Goal: Information Seeking & Learning: Understand process/instructions

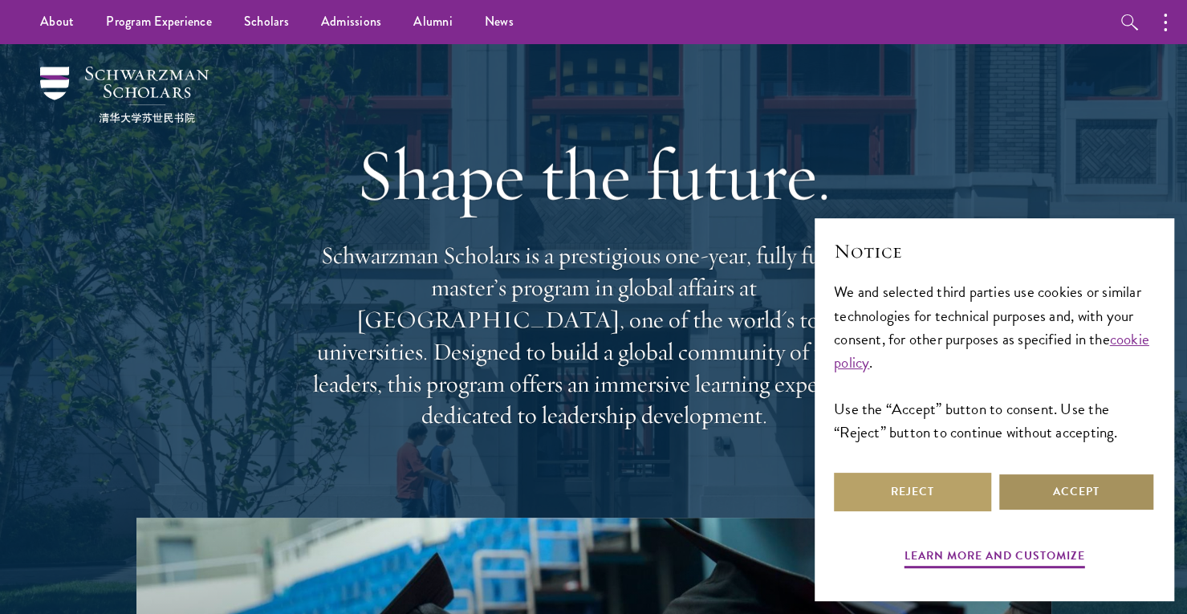
click at [1099, 487] on button "Accept" at bounding box center [1075, 492] width 157 height 39
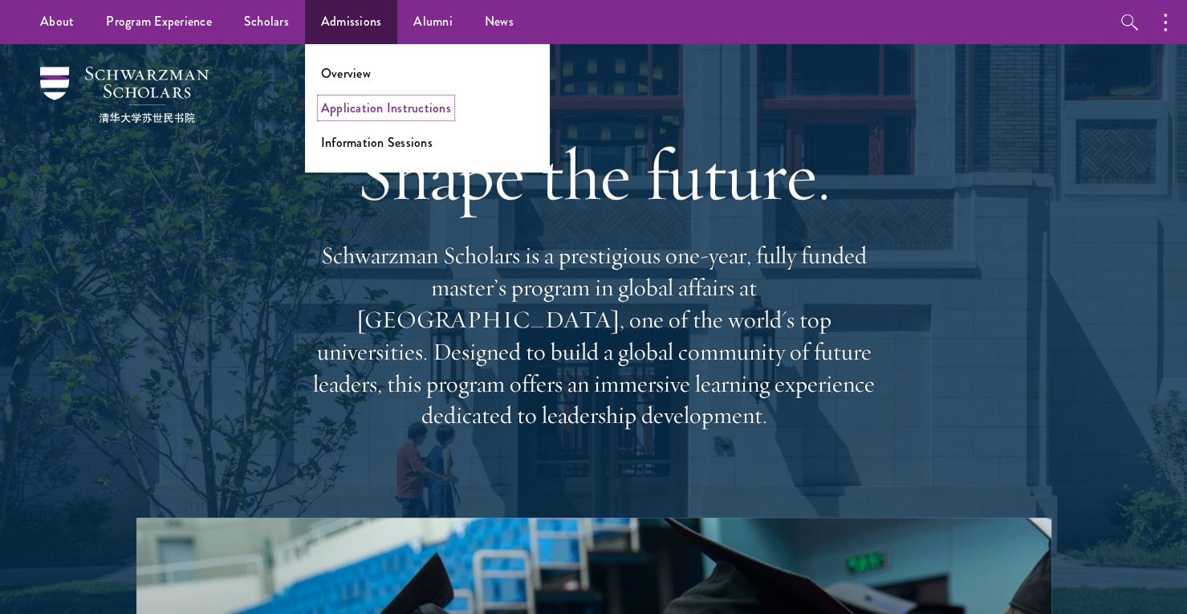
click at [355, 100] on link "Application Instructions" at bounding box center [386, 108] width 130 height 18
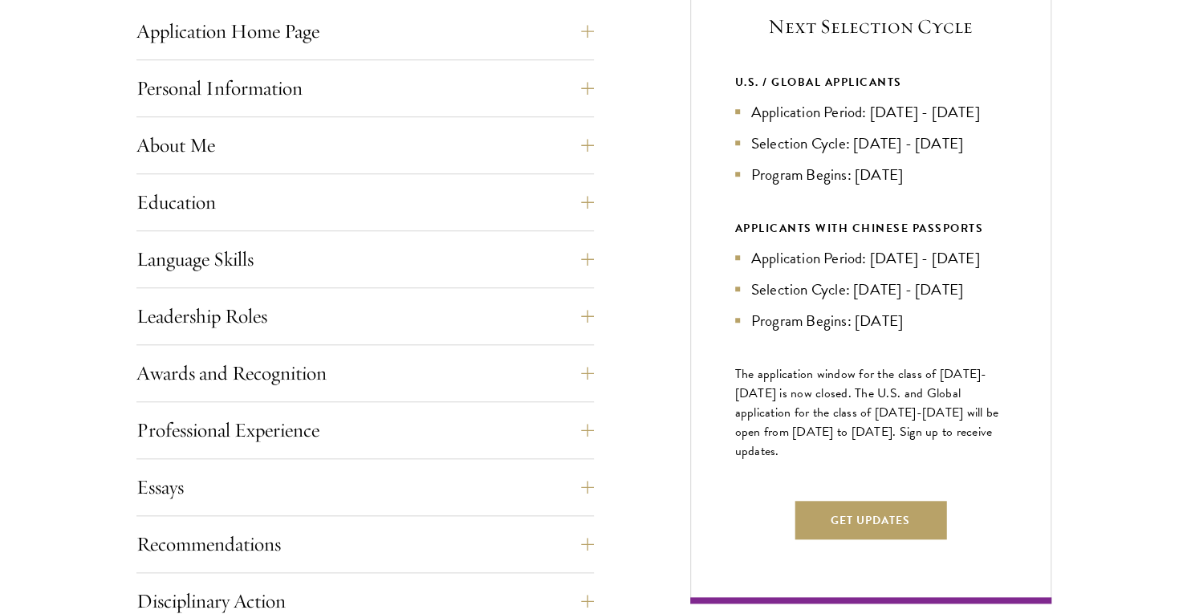
scroll to position [686, 0]
click at [587, 253] on button "Language Skills" at bounding box center [364, 258] width 457 height 39
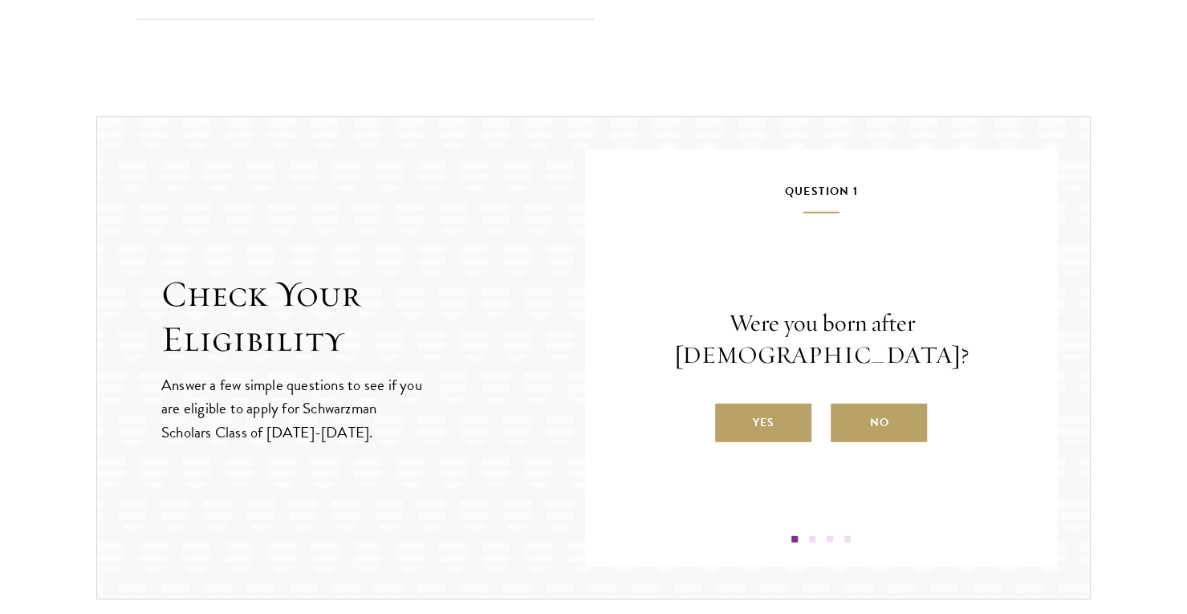
scroll to position [2378, 0]
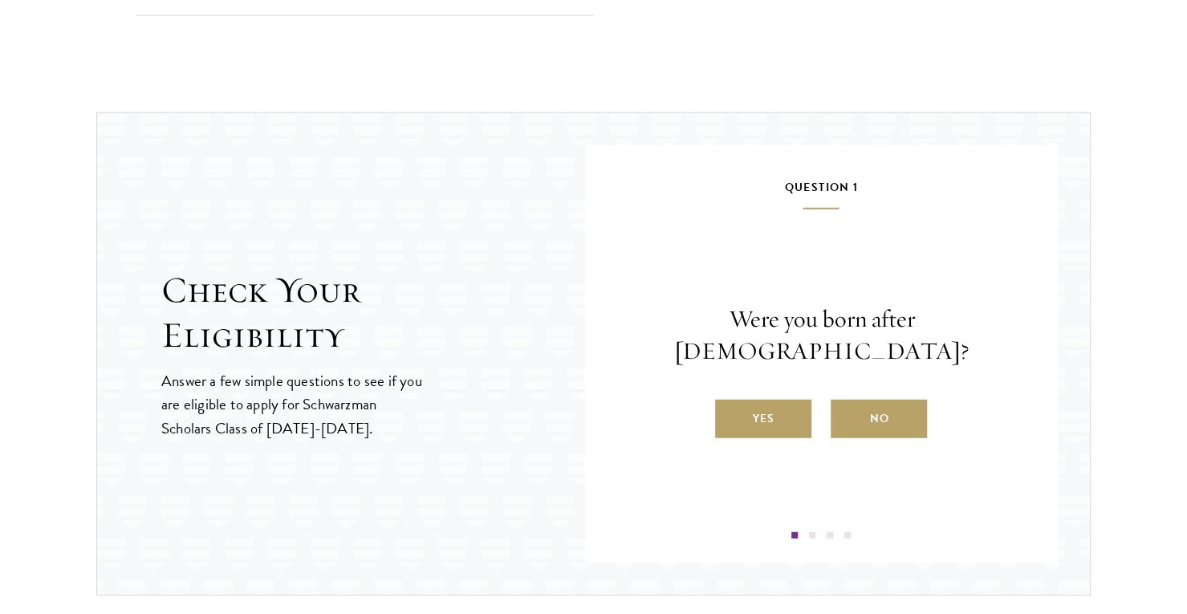
click at [871, 406] on label "No" at bounding box center [879, 419] width 96 height 39
click at [845, 406] on input "No" at bounding box center [838, 408] width 14 height 14
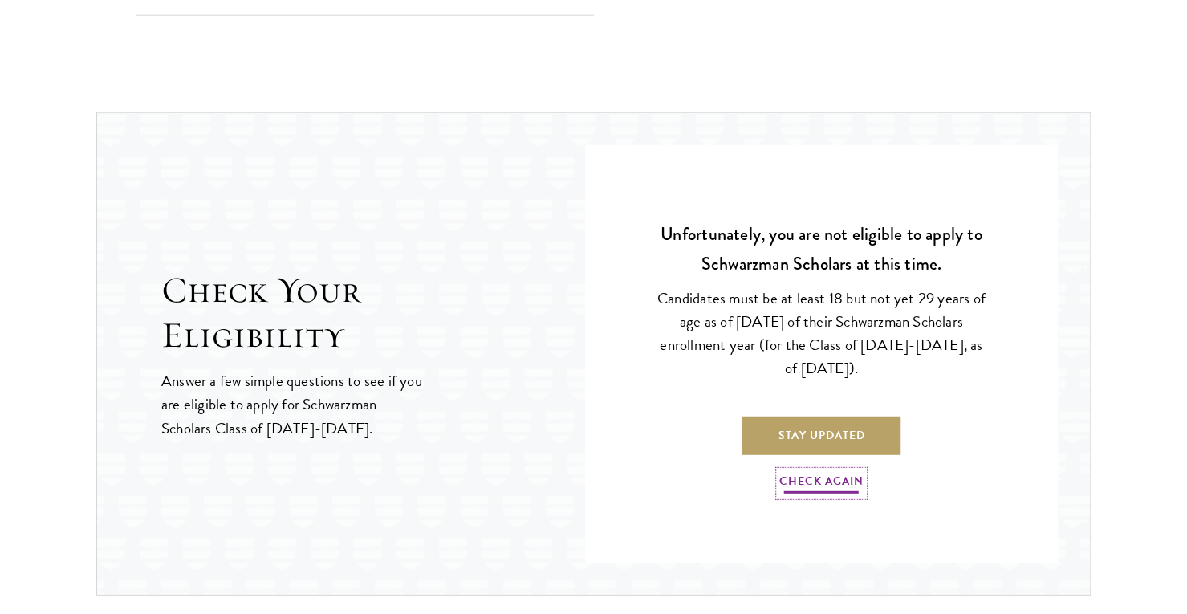
click at [825, 474] on link "Check Again" at bounding box center [821, 483] width 84 height 25
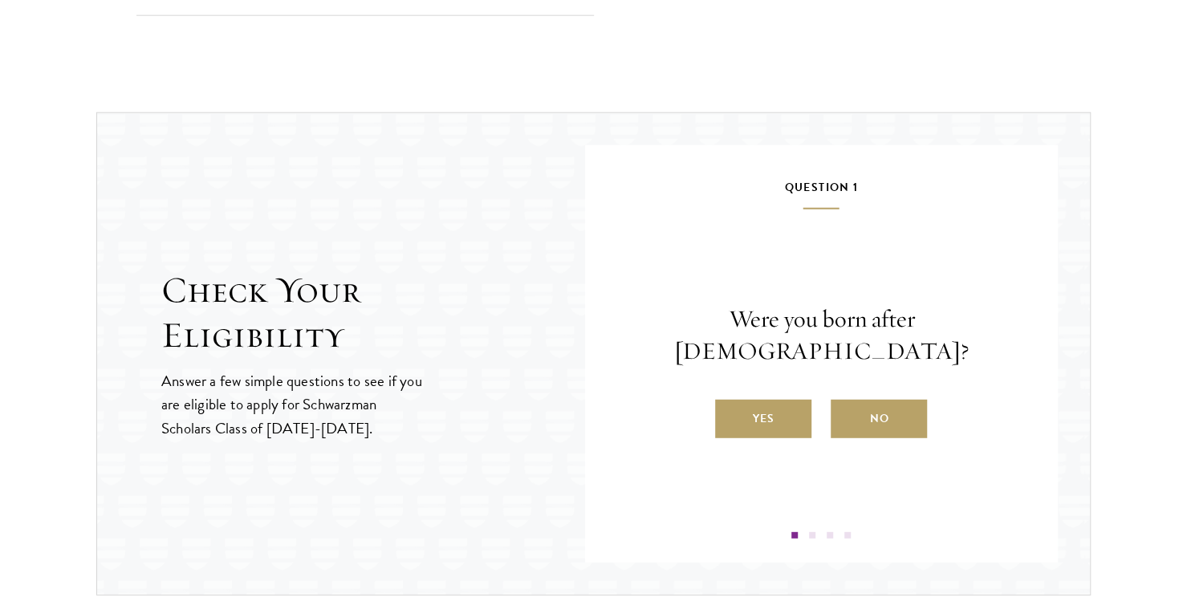
click at [762, 400] on label "Yes" at bounding box center [763, 419] width 96 height 39
click at [729, 401] on input "Yes" at bounding box center [722, 408] width 14 height 14
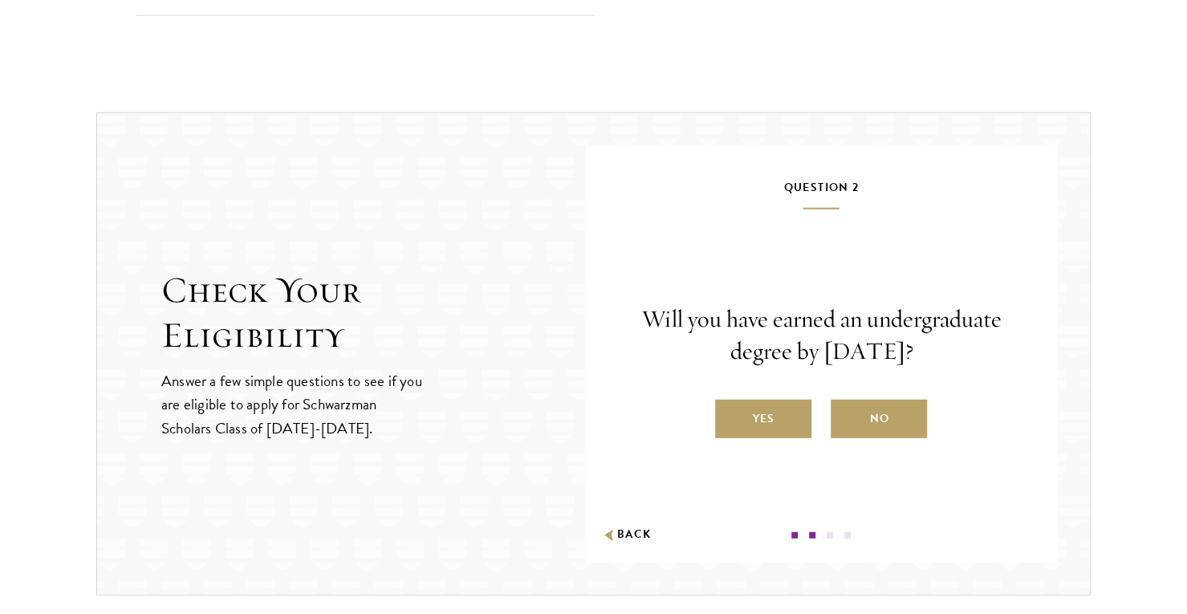
click at [868, 412] on label "No" at bounding box center [879, 419] width 96 height 39
click at [845, 412] on input "No" at bounding box center [838, 408] width 14 height 14
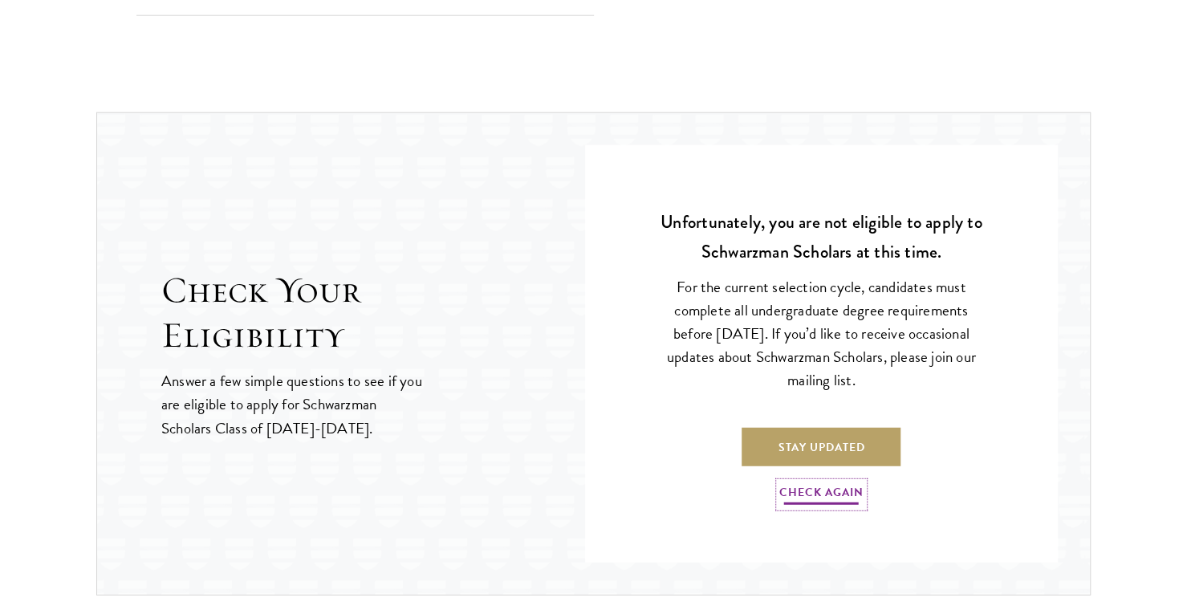
click at [815, 484] on link "Check Again" at bounding box center [821, 494] width 84 height 25
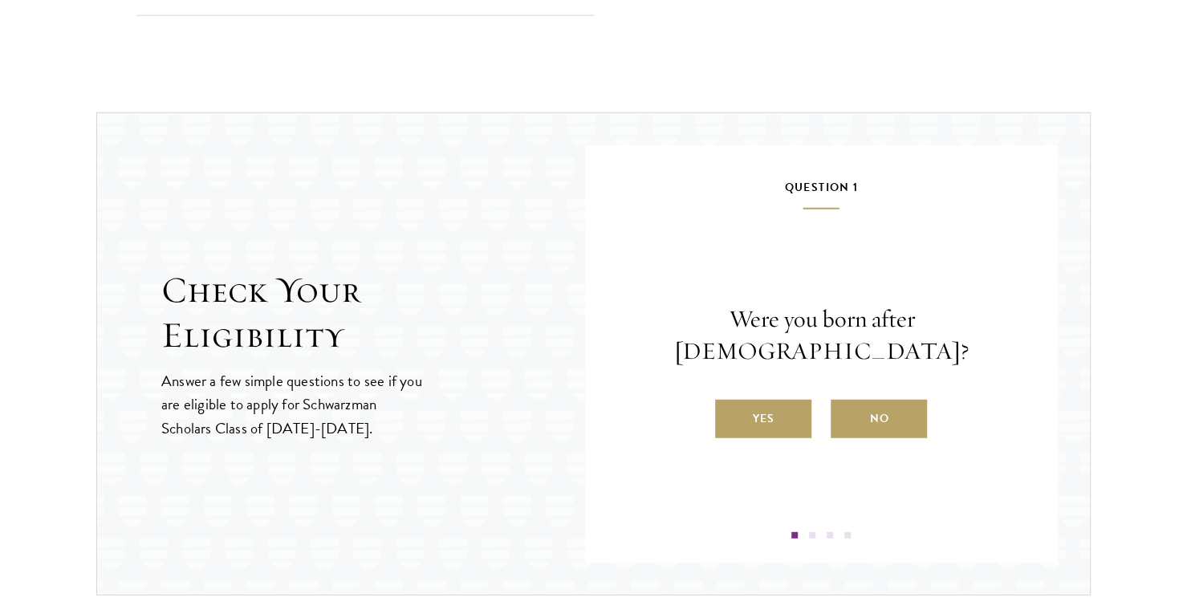
click at [769, 412] on label "Yes" at bounding box center [763, 419] width 96 height 39
click at [729, 412] on input "Yes" at bounding box center [722, 408] width 14 height 14
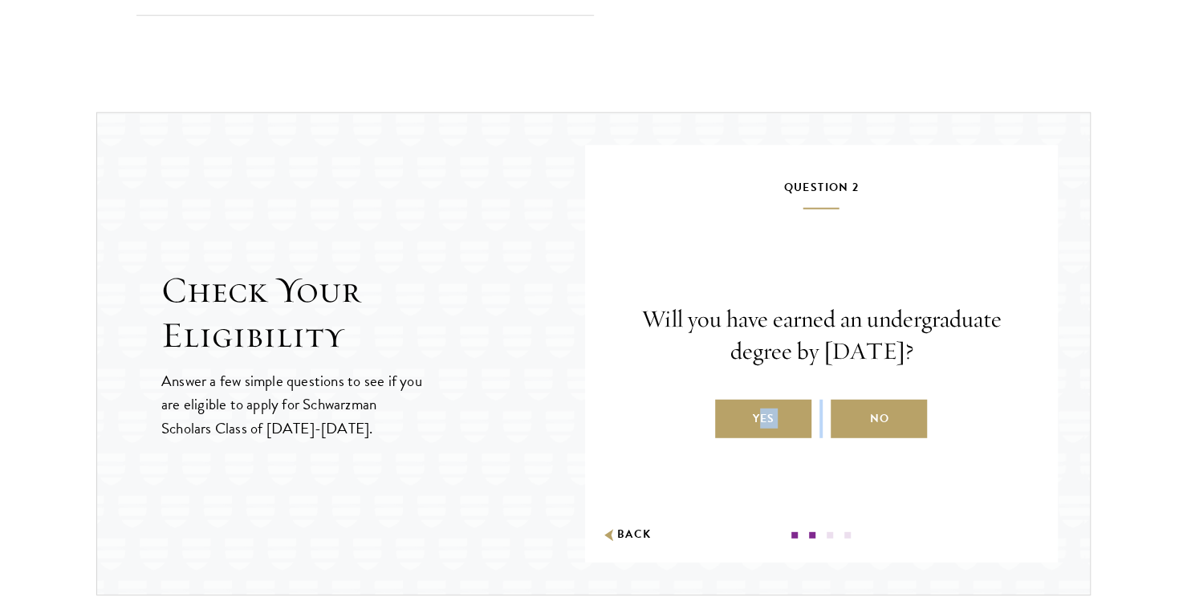
click at [769, 412] on label "Yes" at bounding box center [763, 419] width 96 height 39
click at [729, 412] on input "Yes" at bounding box center [722, 408] width 14 height 14
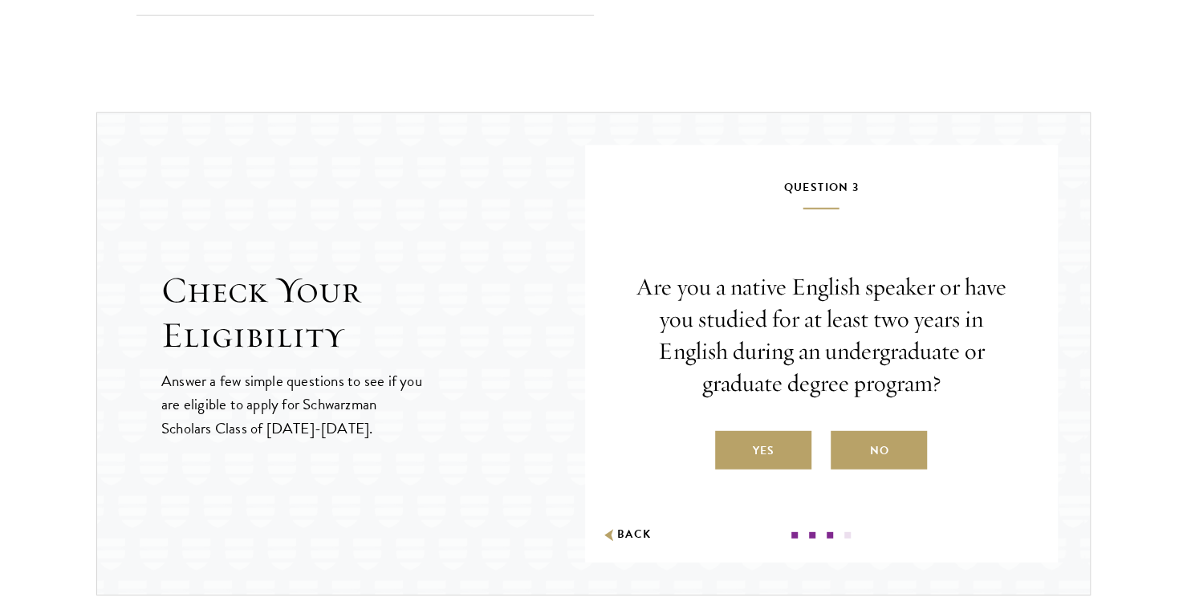
click at [759, 446] on label "Yes" at bounding box center [763, 450] width 96 height 39
click at [729, 446] on input "Yes" at bounding box center [722, 440] width 14 height 14
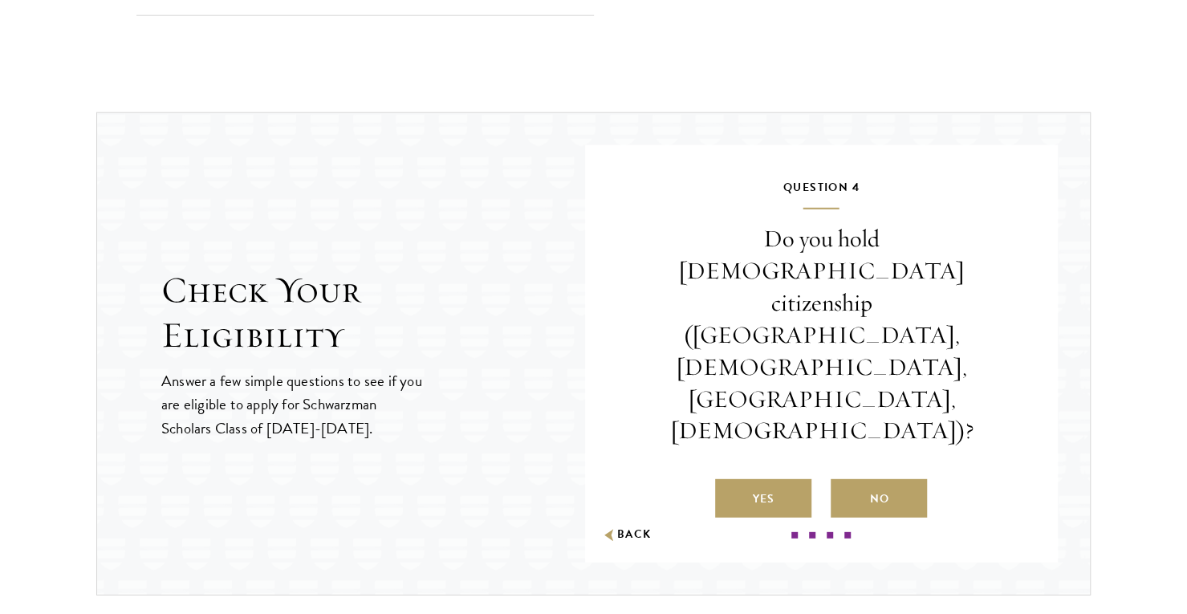
click at [845, 479] on label "No" at bounding box center [879, 498] width 96 height 39
click at [845, 481] on input "No" at bounding box center [838, 488] width 14 height 14
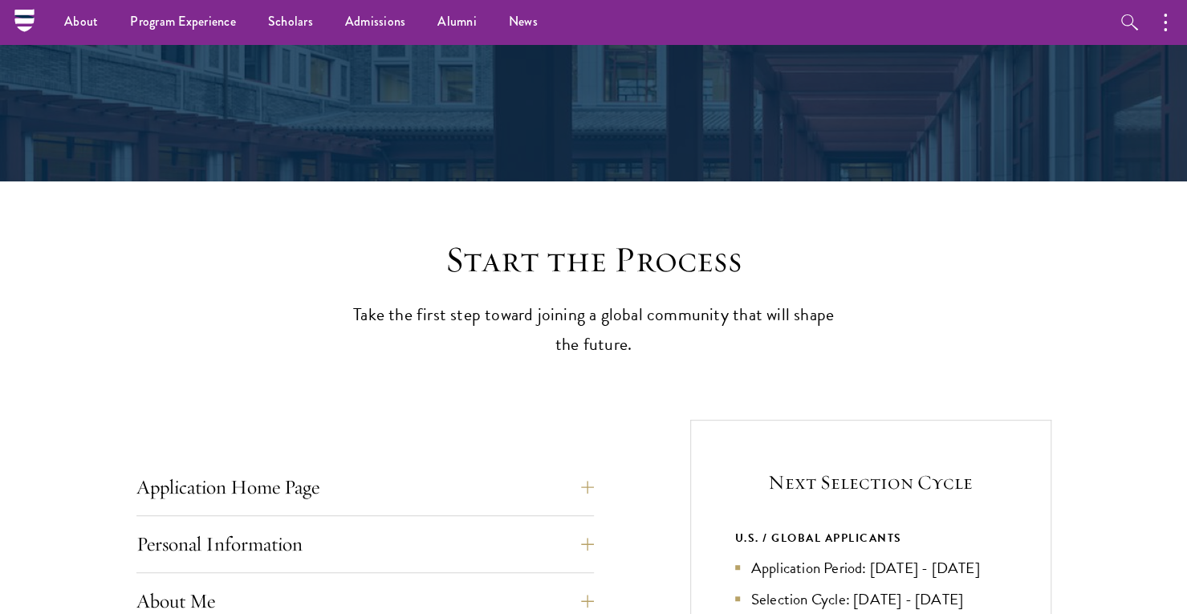
scroll to position [229, 0]
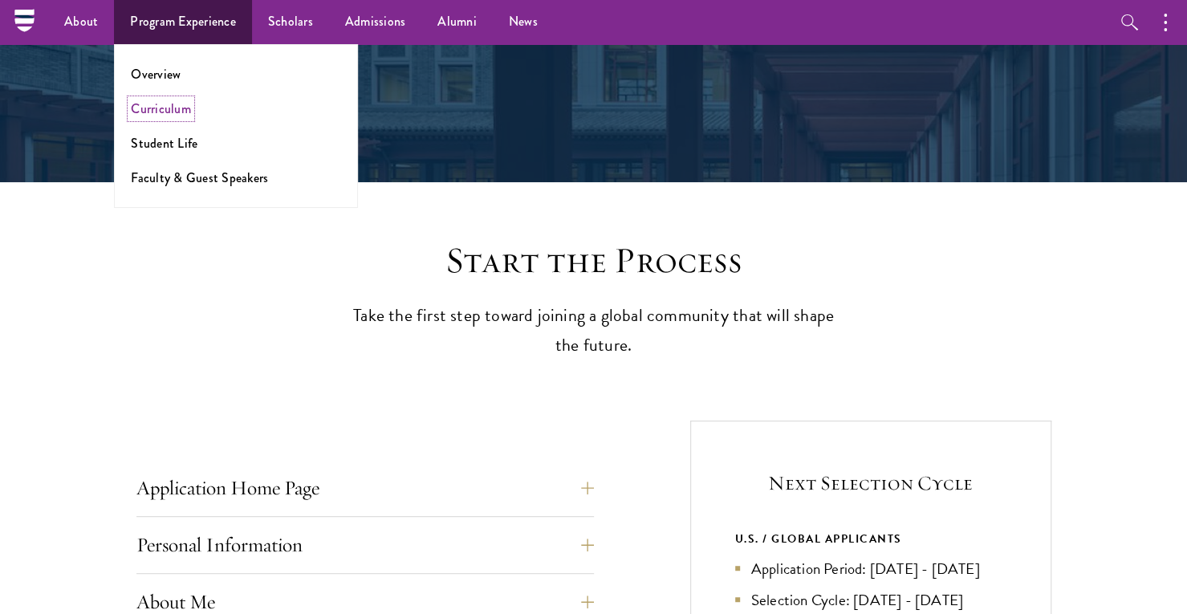
click at [156, 100] on link "Curriculum" at bounding box center [161, 109] width 60 height 18
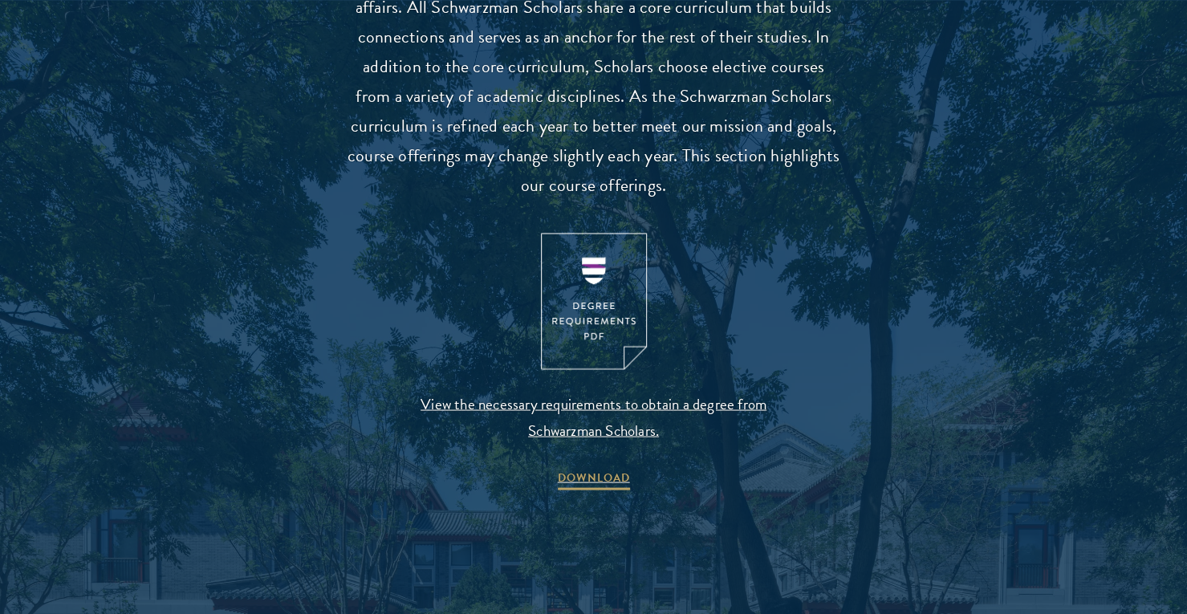
scroll to position [1561, 0]
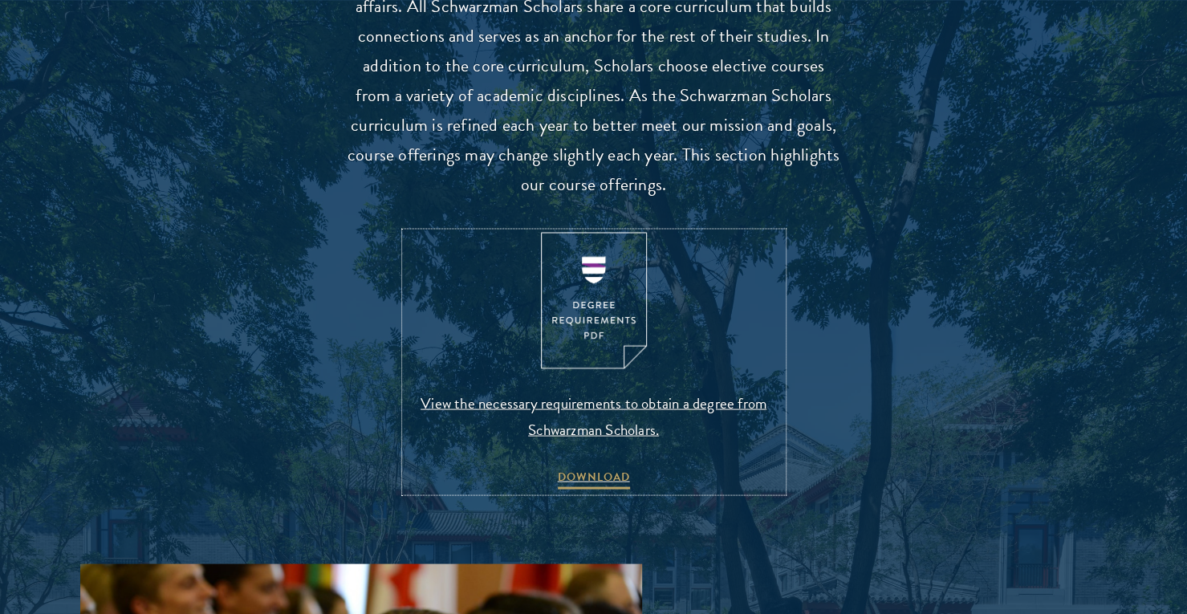
click at [584, 302] on img at bounding box center [594, 300] width 106 height 137
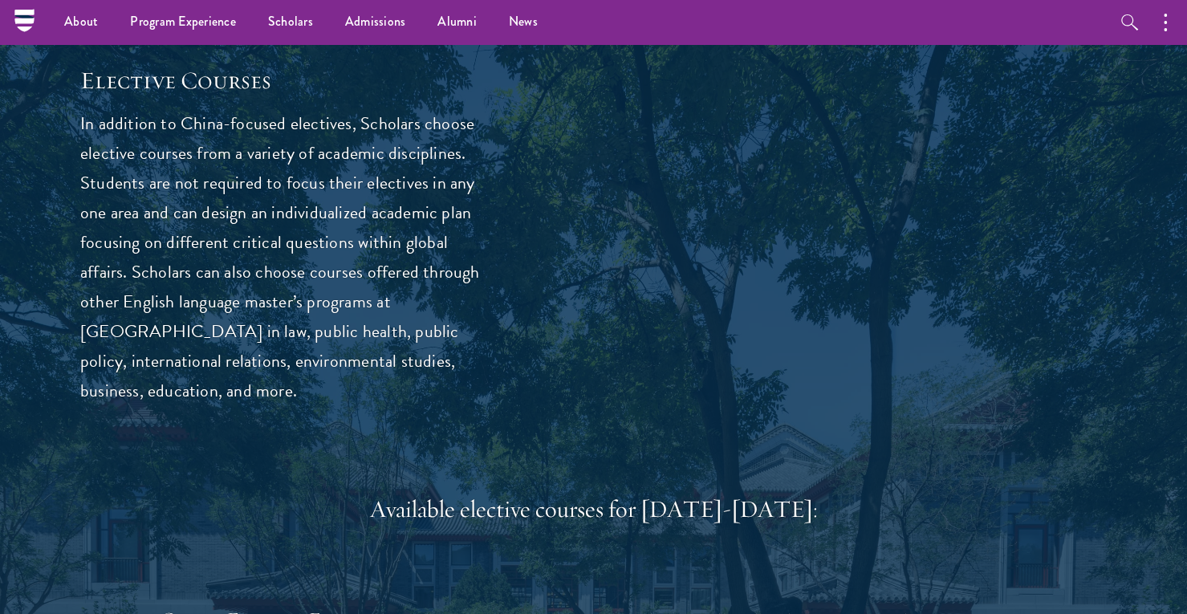
scroll to position [4248, 0]
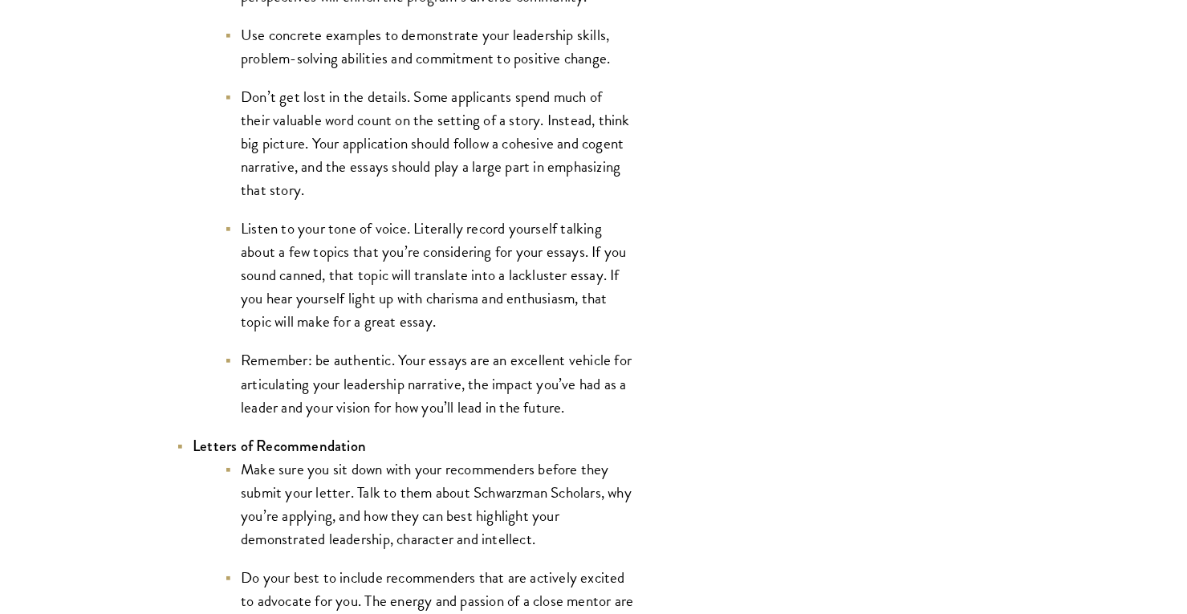
scroll to position [1942, 0]
